Goal: Information Seeking & Learning: Find specific fact

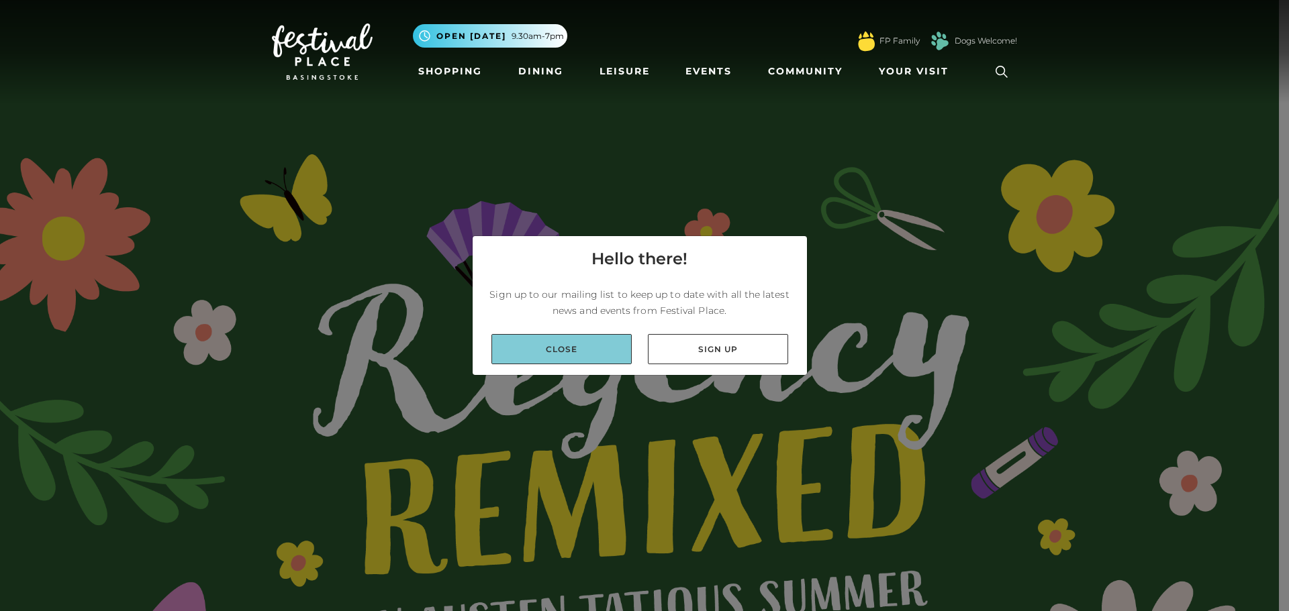
click at [603, 353] on link "Close" at bounding box center [561, 349] width 140 height 30
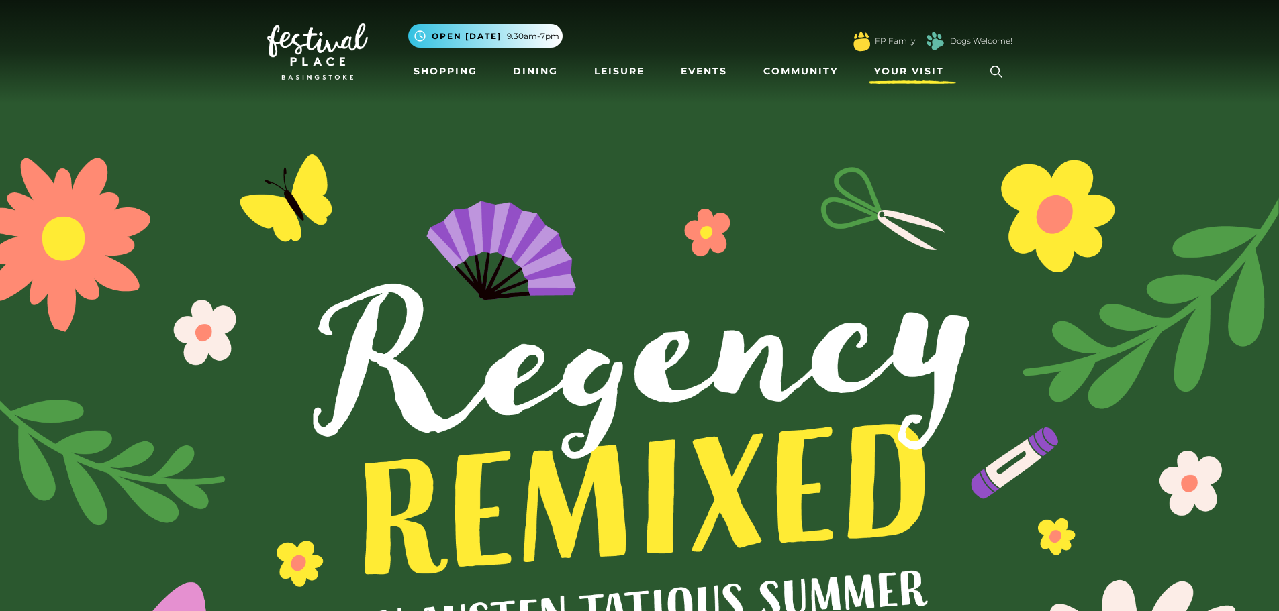
click at [934, 66] on span "Your Visit" at bounding box center [909, 71] width 70 height 14
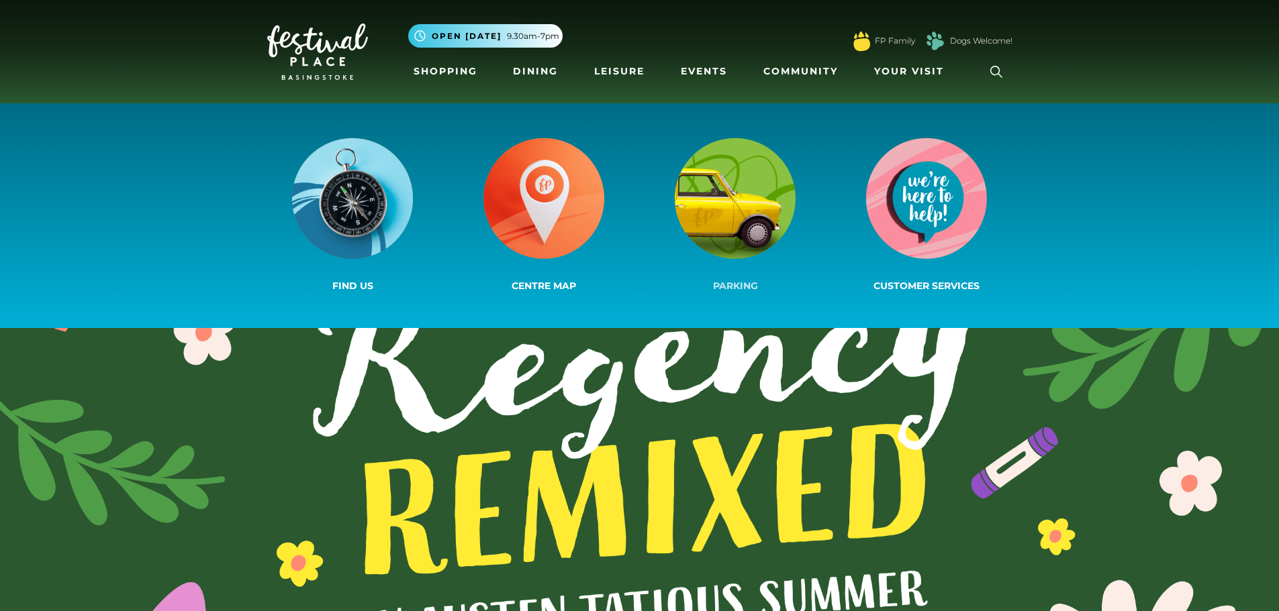
click at [745, 194] on img at bounding box center [735, 198] width 121 height 121
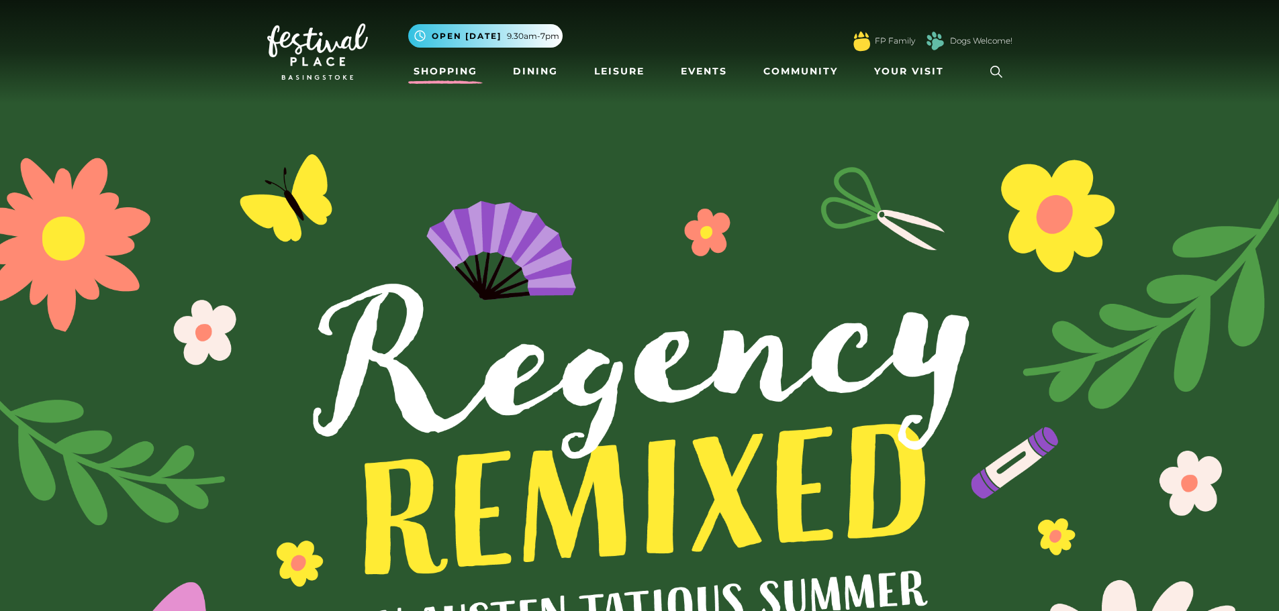
click at [427, 67] on link "Shopping" at bounding box center [445, 71] width 75 height 25
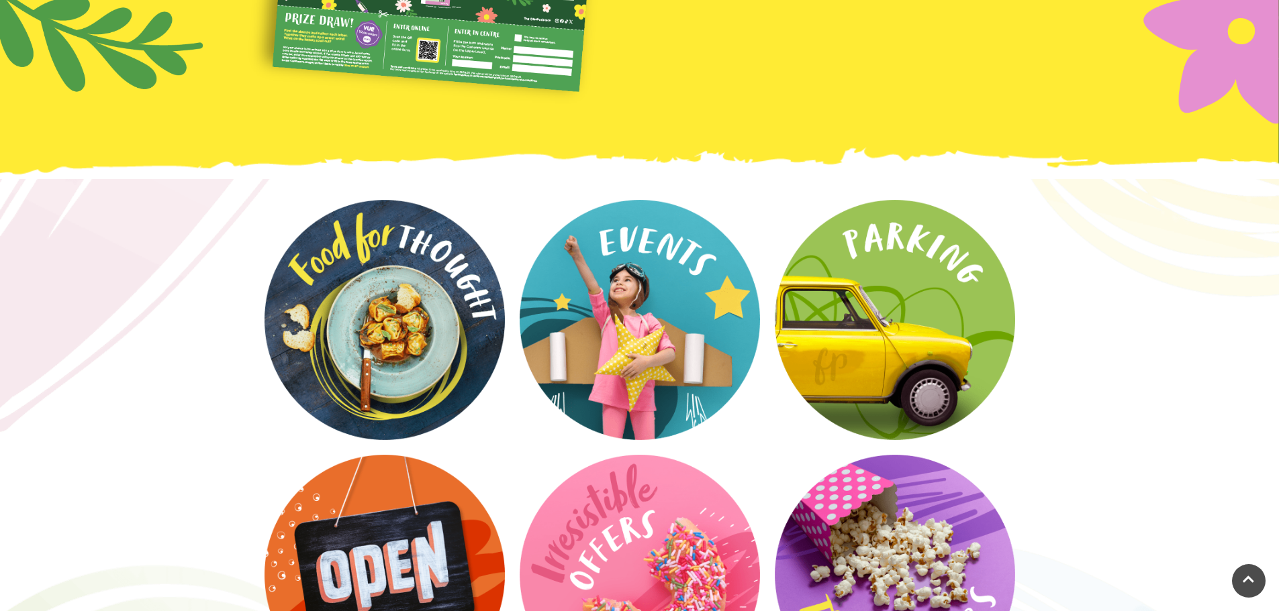
scroll to position [2504, 0]
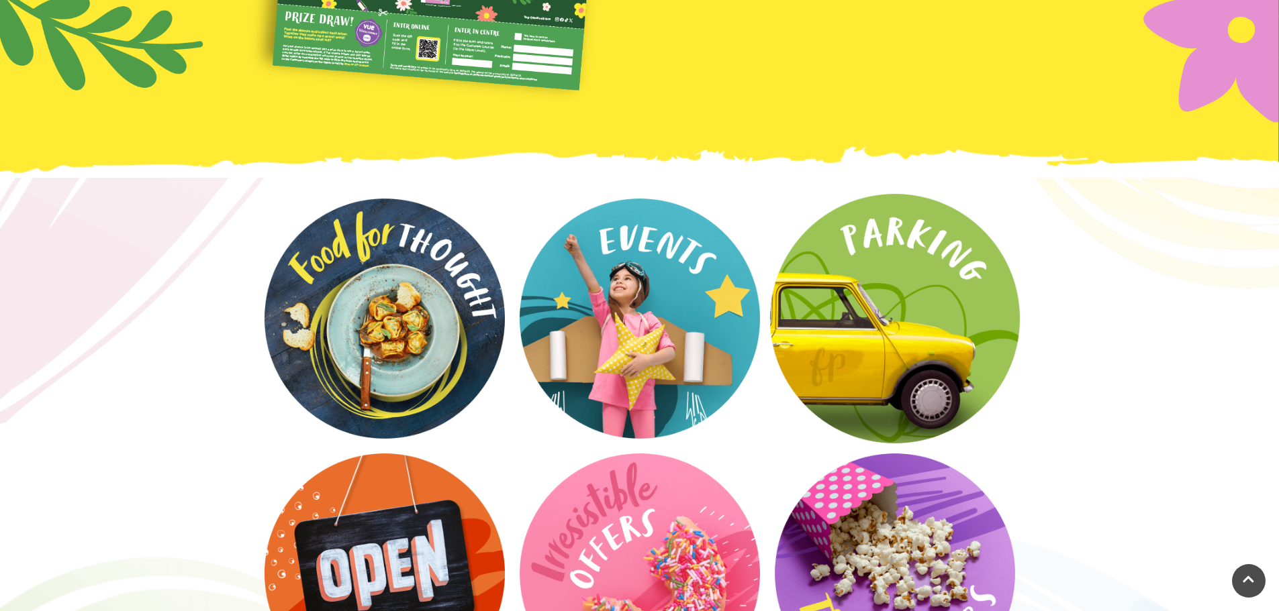
click at [875, 297] on video at bounding box center [895, 319] width 250 height 250
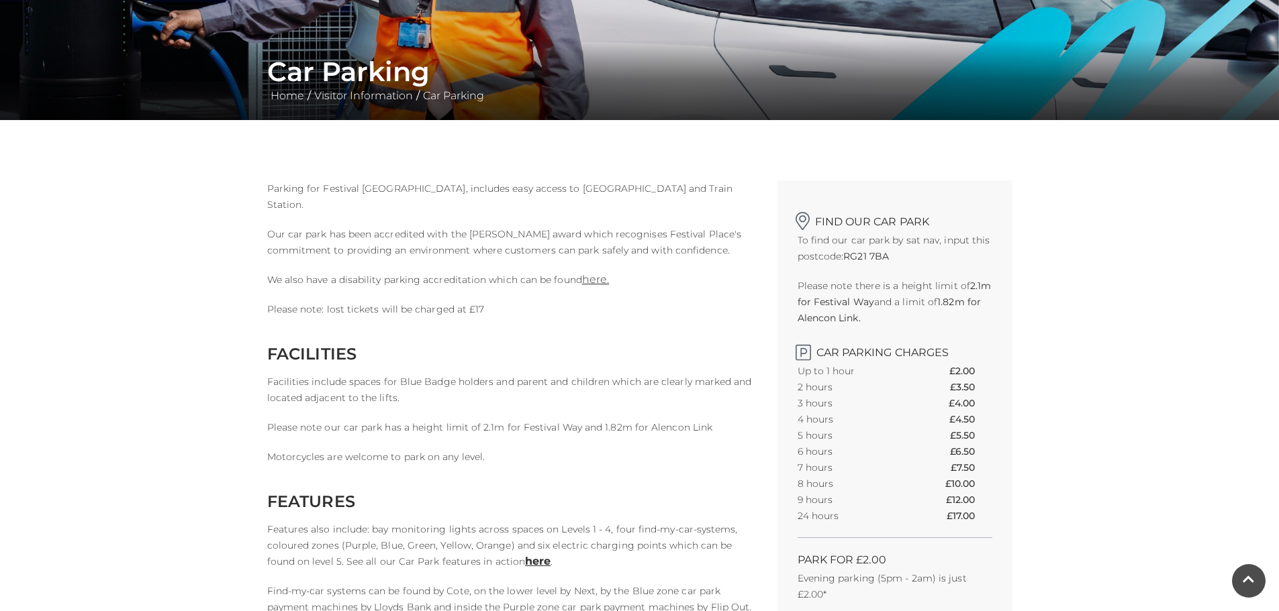
scroll to position [201, 0]
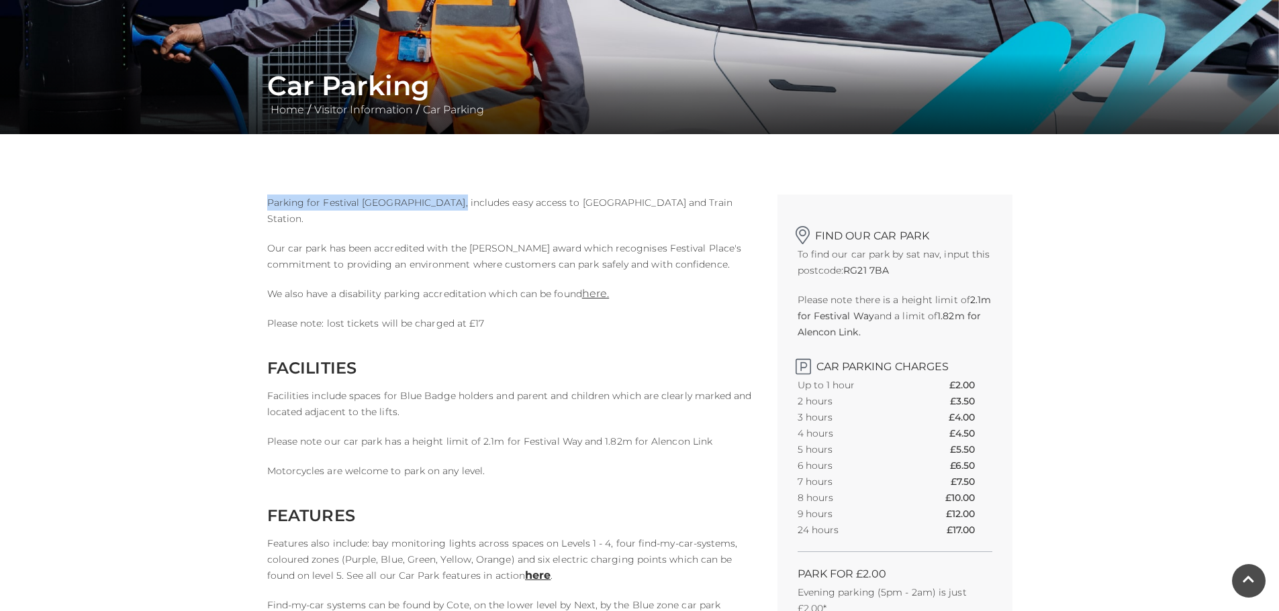
drag, startPoint x: 268, startPoint y: 201, endPoint x: 446, endPoint y: 201, distance: 177.2
click at [446, 201] on span "Parking for Festival Place Basingstoke, includes easy access to Basingstoke Tow…" at bounding box center [499, 211] width 465 height 28
copy span "Parking for Festival Place Basingstoke,"
drag, startPoint x: 845, startPoint y: 270, endPoint x: 889, endPoint y: 270, distance: 43.6
click at [889, 270] on strong "RG21 7BA" at bounding box center [866, 270] width 46 height 12
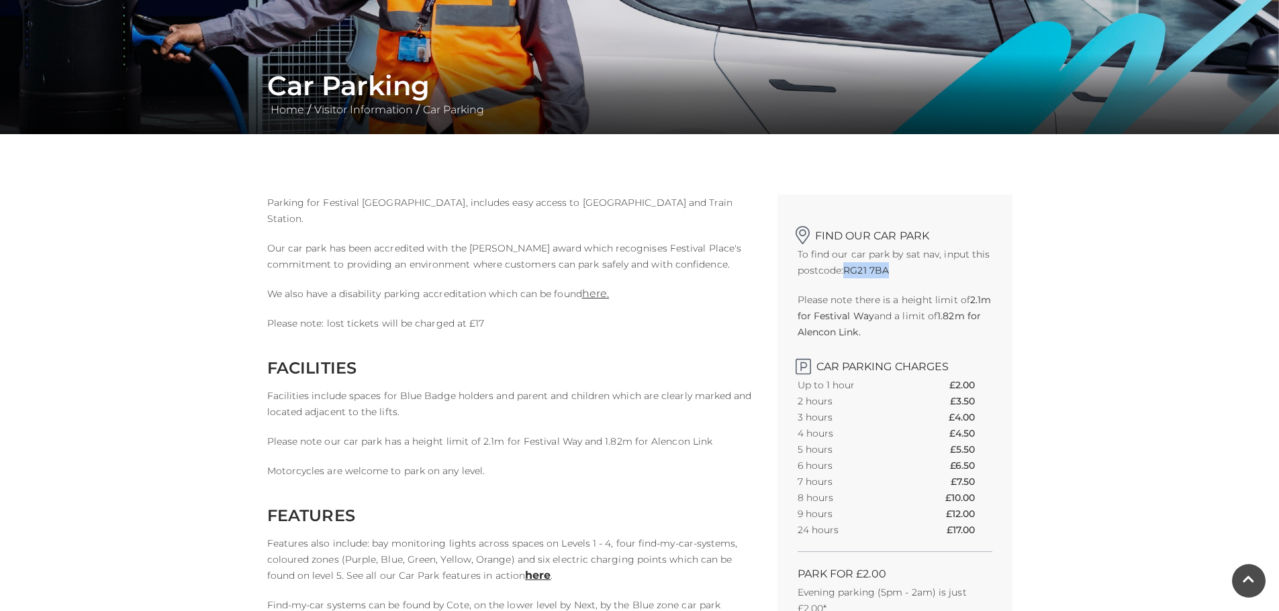
copy strong "RG21 7BA"
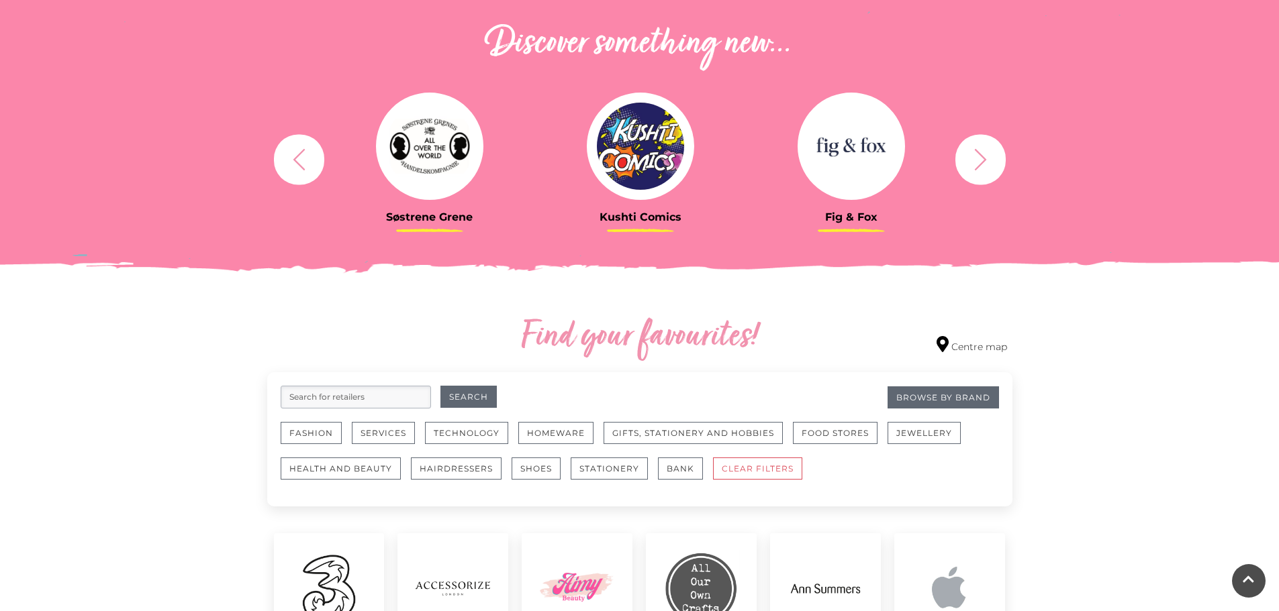
scroll to position [46, 0]
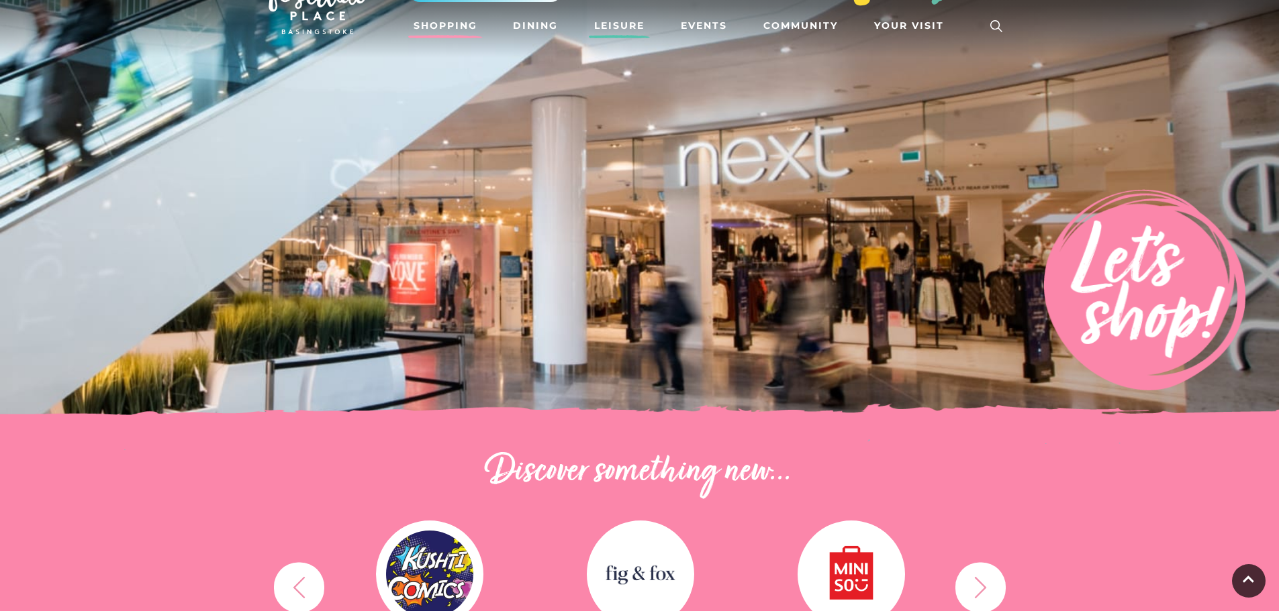
click at [609, 24] on link "Leisure" at bounding box center [619, 25] width 61 height 25
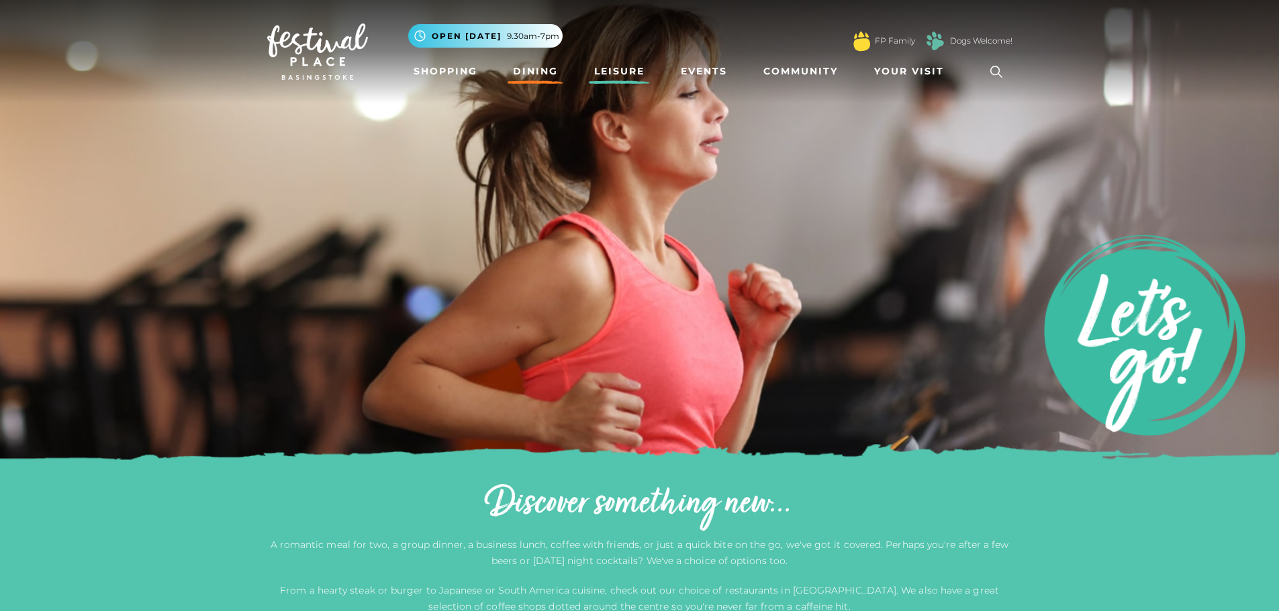
click at [532, 68] on link "Dining" at bounding box center [535, 71] width 56 height 25
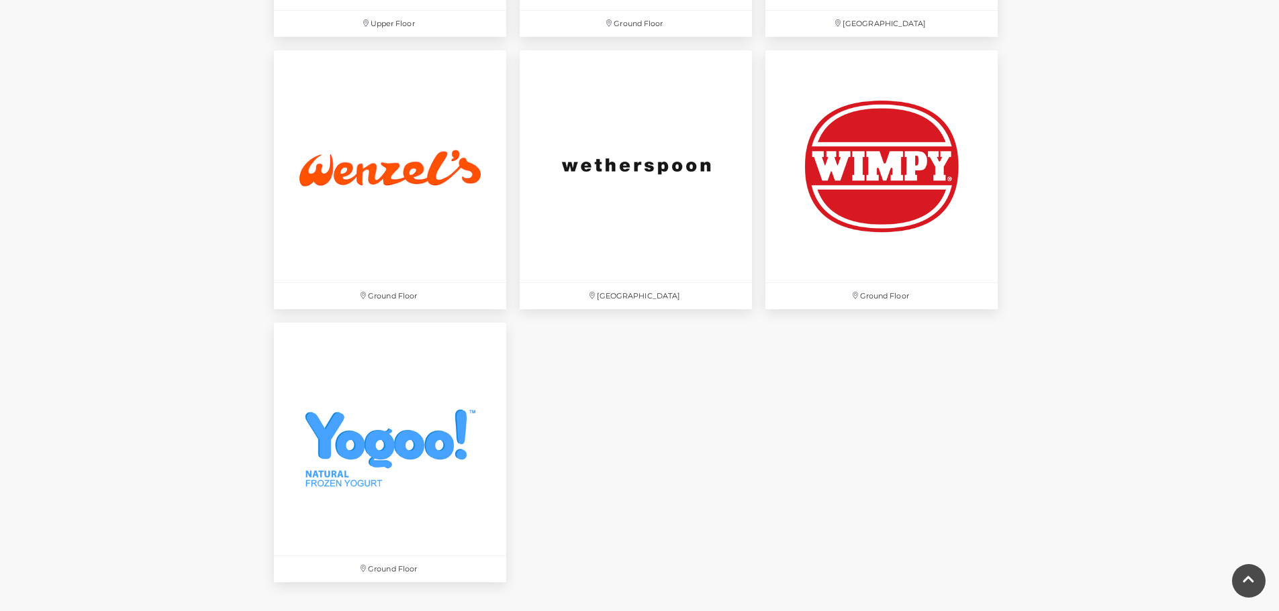
scroll to position [4430, 0]
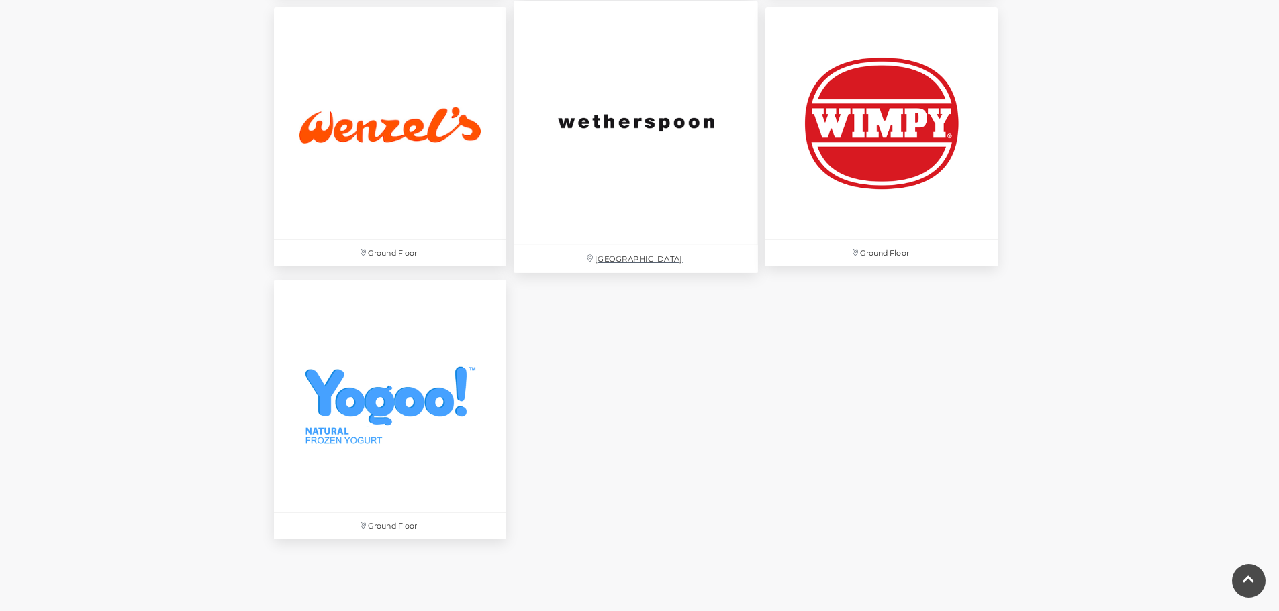
click at [637, 119] on img at bounding box center [635, 123] width 244 height 244
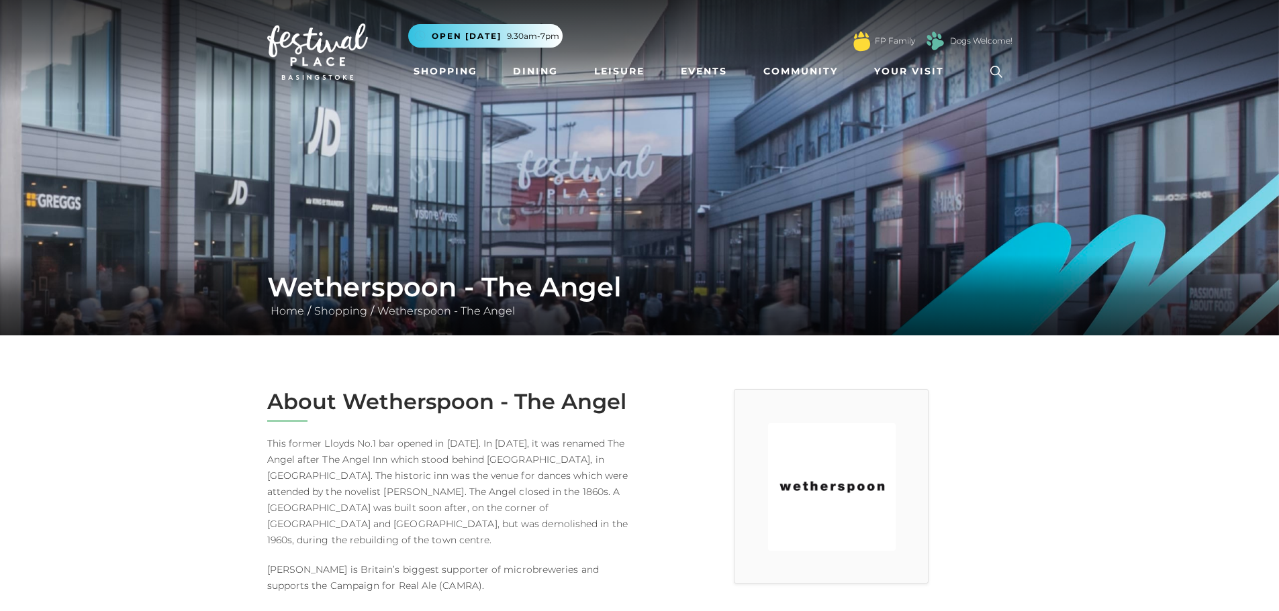
click at [579, 180] on img at bounding box center [639, 168] width 1279 height 336
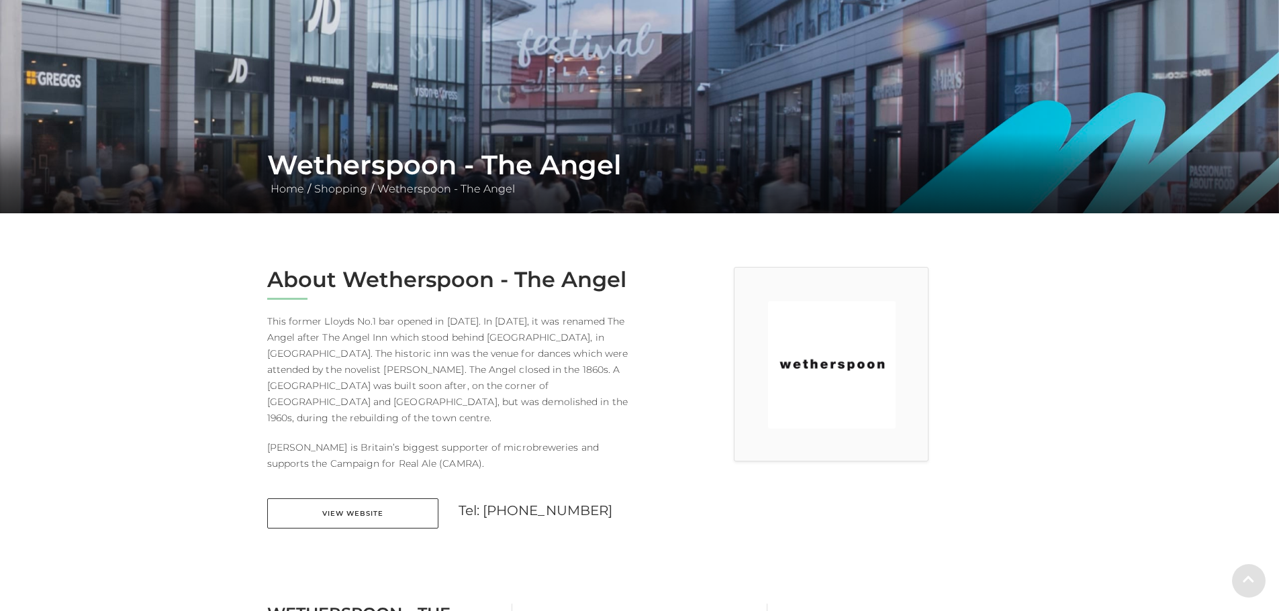
scroll to position [134, 0]
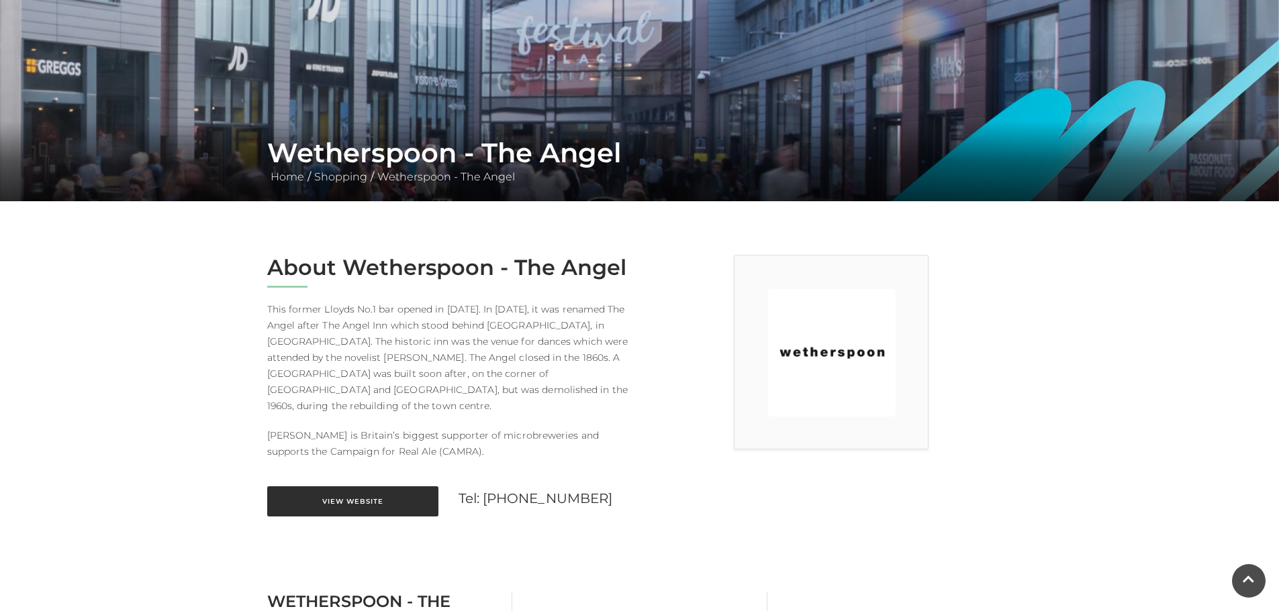
click at [356, 487] on link "View Website" at bounding box center [352, 502] width 171 height 30
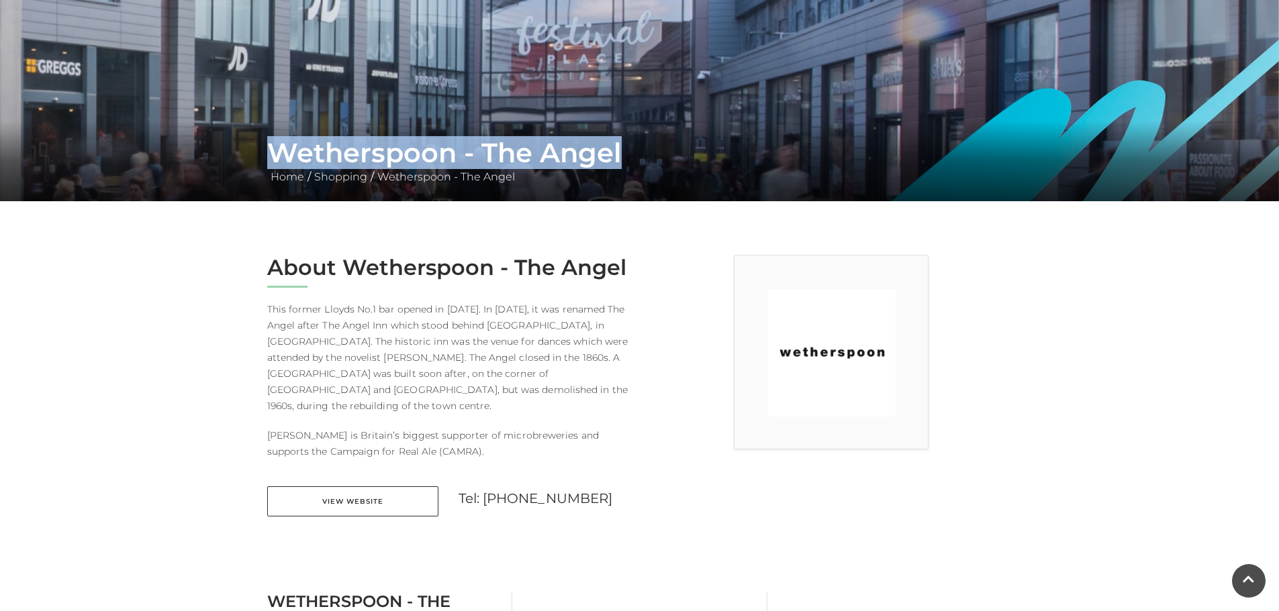
drag, startPoint x: 268, startPoint y: 150, endPoint x: 632, endPoint y: 150, distance: 363.8
click at [632, 150] on h1 "Wetherspoon - The Angel" at bounding box center [639, 153] width 745 height 32
copy h1 "Wetherspoon - The Angel"
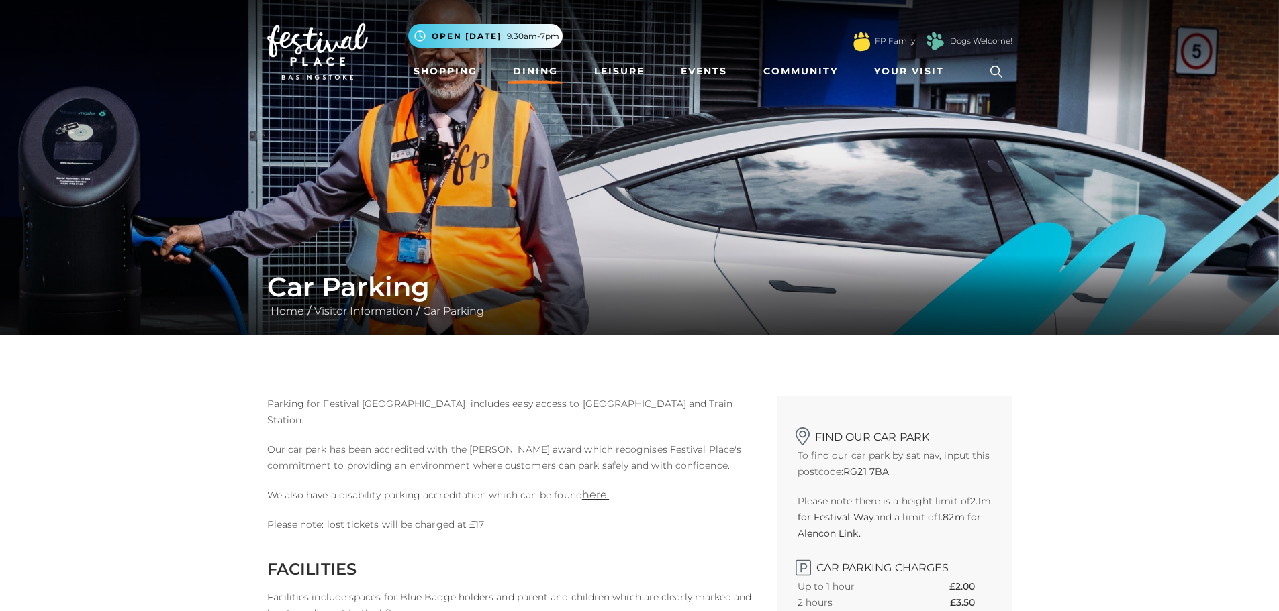
click at [549, 71] on link "Dining" at bounding box center [535, 71] width 56 height 25
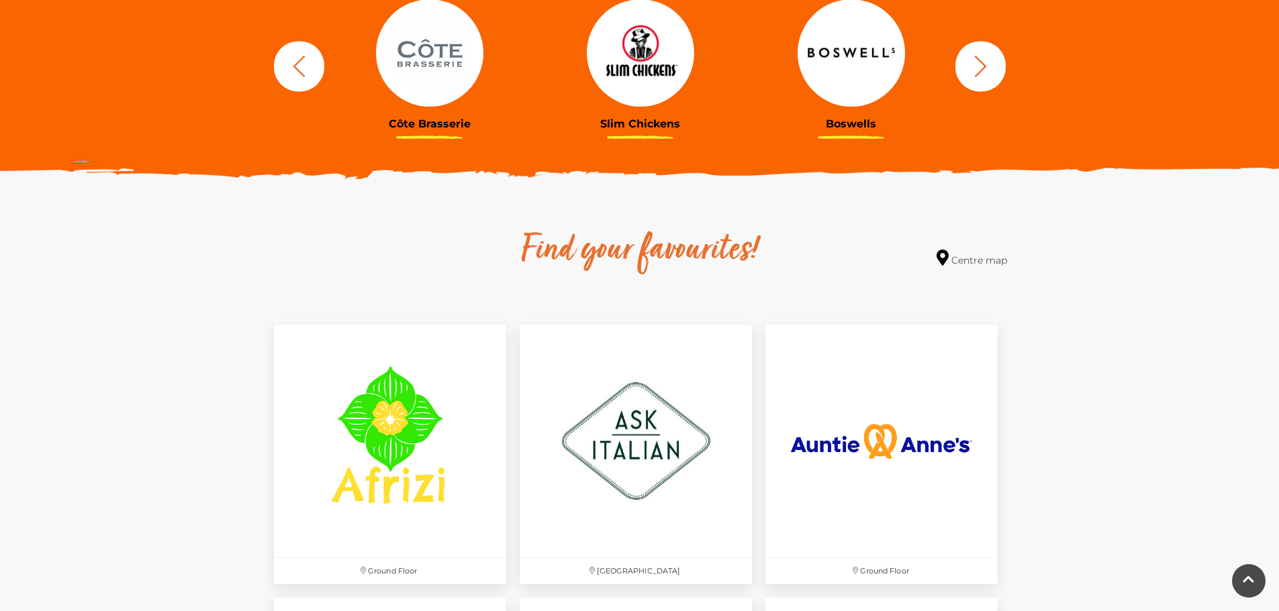
scroll to position [562, 0]
